Goal: Task Accomplishment & Management: Manage account settings

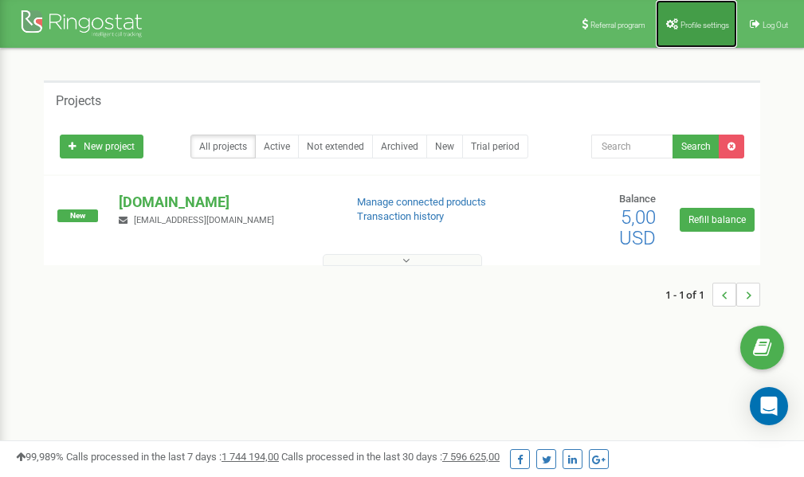
click at [693, 33] on link "Profile settings" at bounding box center [696, 24] width 81 height 48
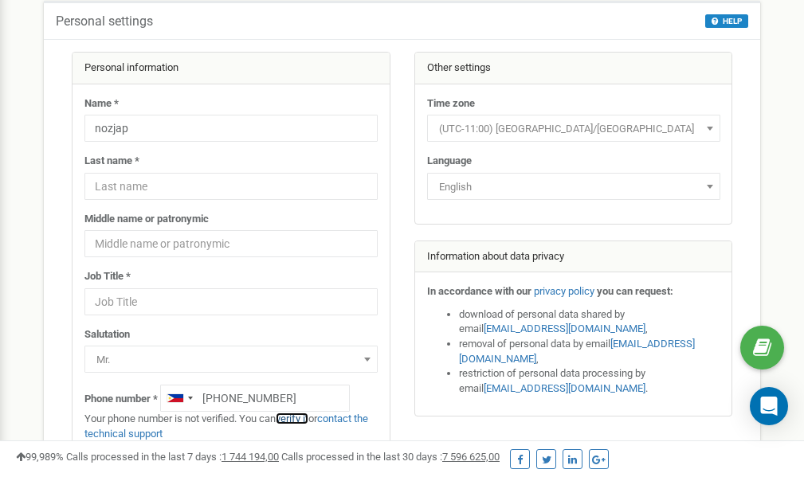
click at [304, 417] on link "verify it" at bounding box center [292, 419] width 33 height 12
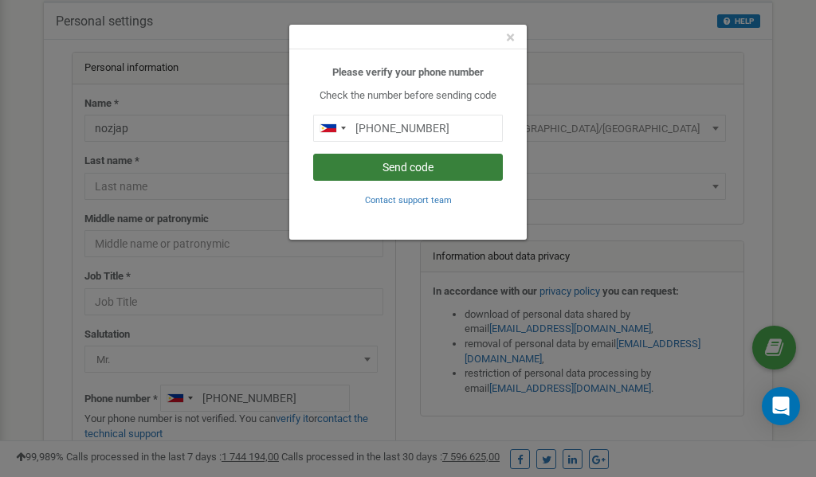
click at [394, 168] on button "Send code" at bounding box center [408, 167] width 190 height 27
